Goal: Information Seeking & Learning: Understand process/instructions

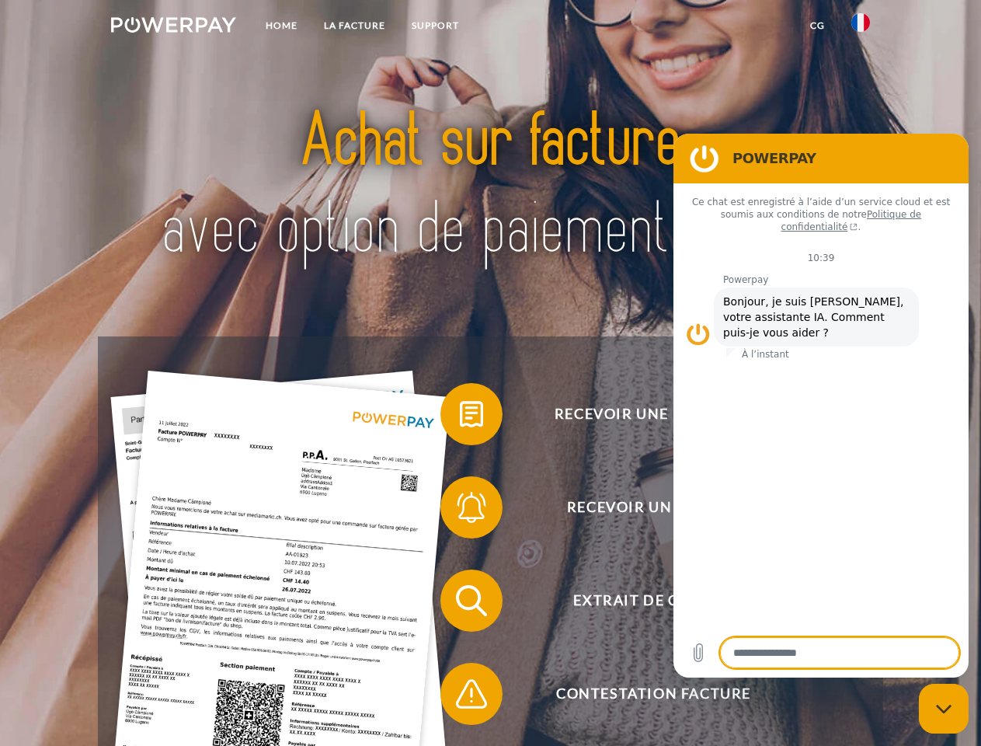
click at [173, 27] on img at bounding box center [173, 25] width 125 height 16
click at [861, 27] on img at bounding box center [860, 22] width 19 height 19
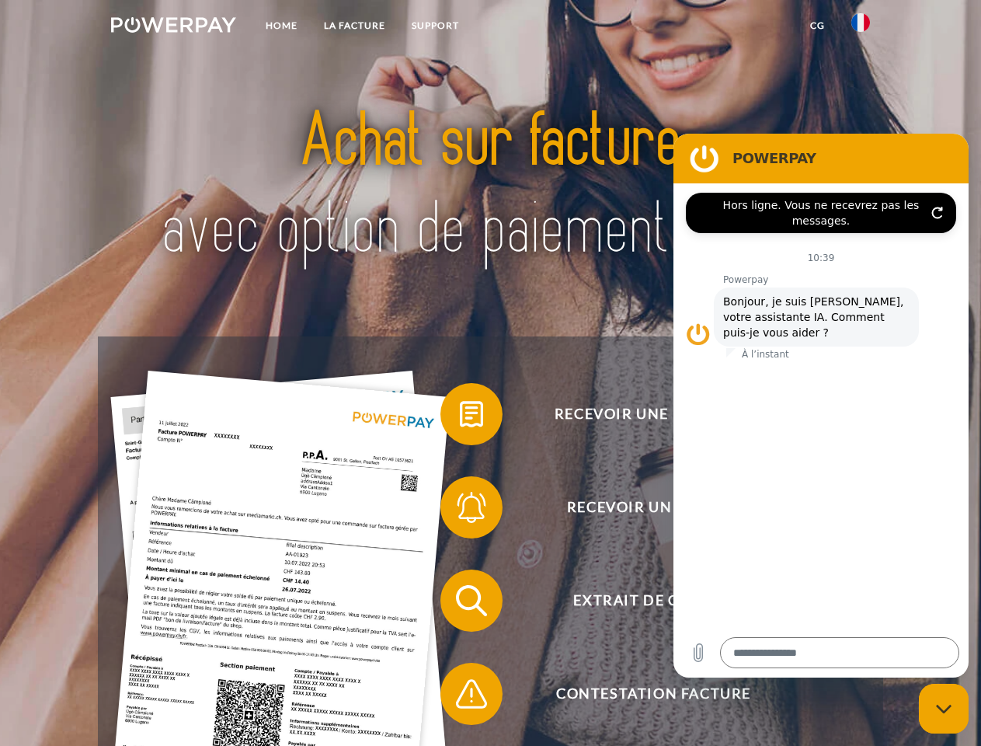
click at [817, 26] on link "CG" at bounding box center [817, 26] width 41 height 28
click at [460, 417] on span at bounding box center [448, 414] width 78 height 78
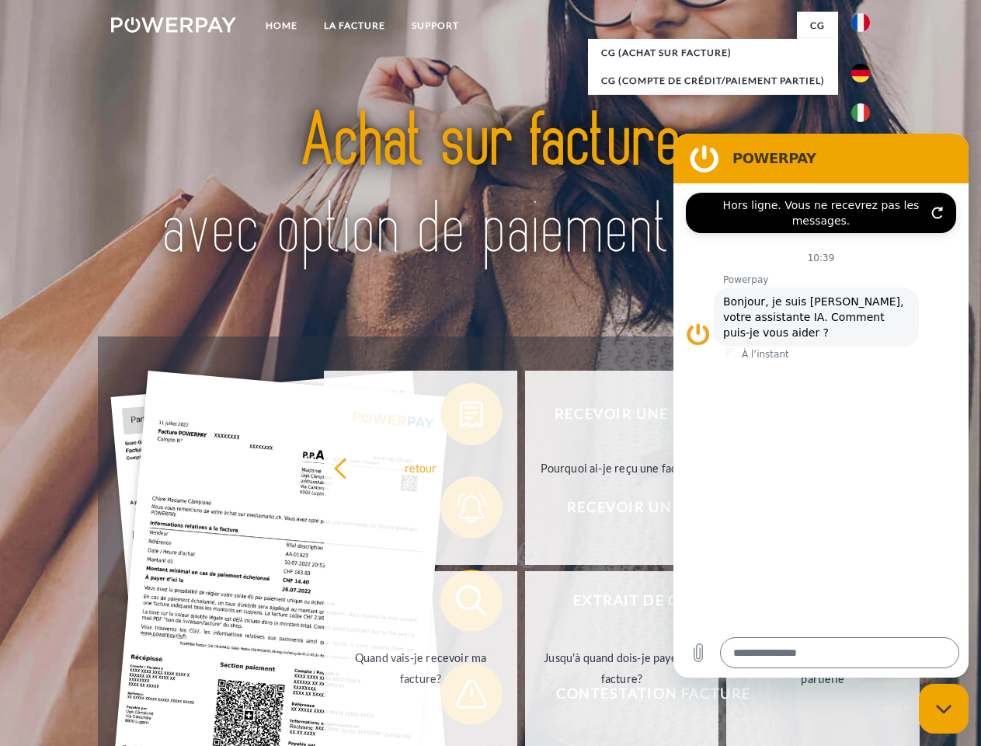
click at [460, 510] on div "Recevoir une facture ? Recevoir un rappel? Extrait de compte retour" at bounding box center [490, 646] width 784 height 621
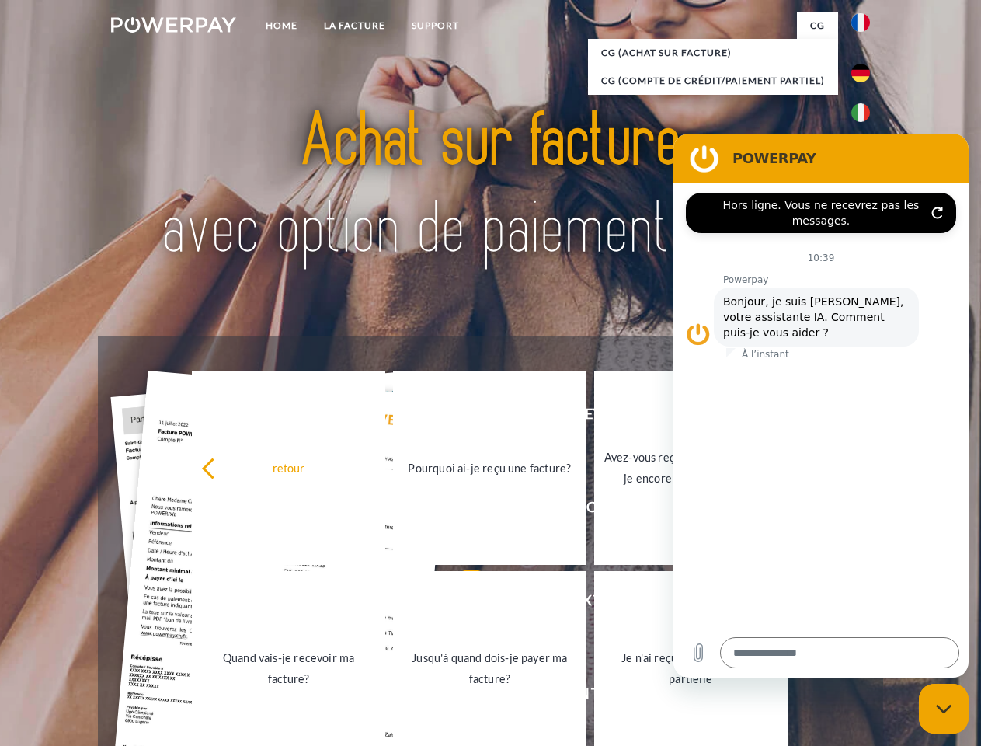
click at [460, 603] on link "Jusqu'à quand dois-je payer ma facture?" at bounding box center [489, 668] width 193 height 194
click at [460, 697] on span at bounding box center [448, 694] width 78 height 78
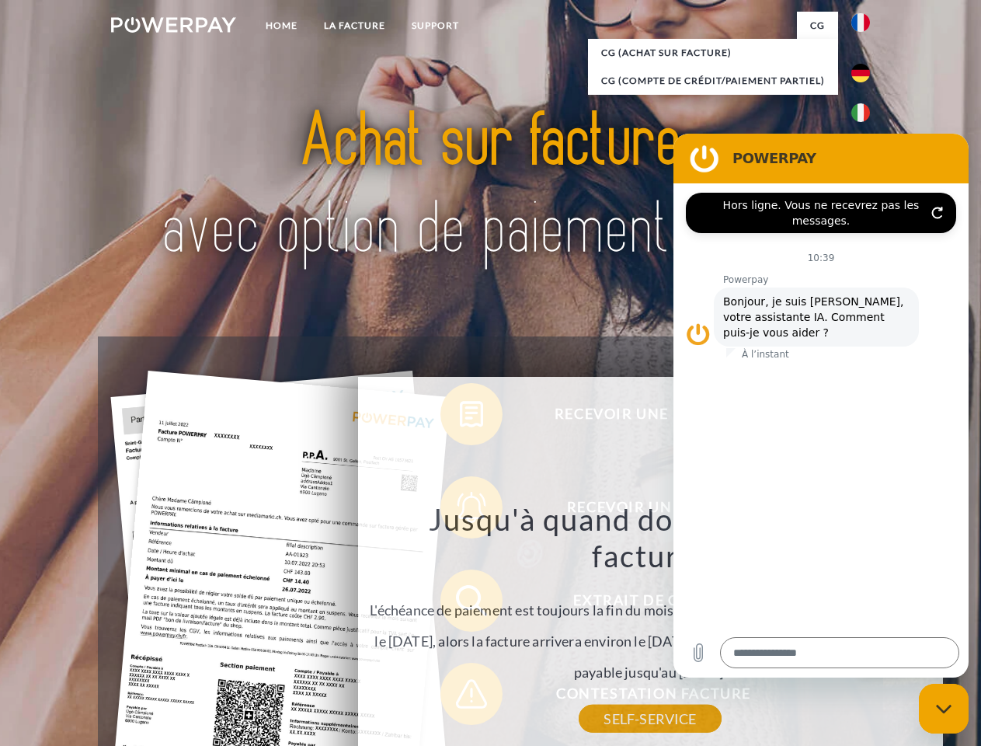
click at [944, 708] on icon "Fermer la fenêtre de messagerie" at bounding box center [944, 709] width 16 height 10
type textarea "*"
